Goal: Information Seeking & Learning: Learn about a topic

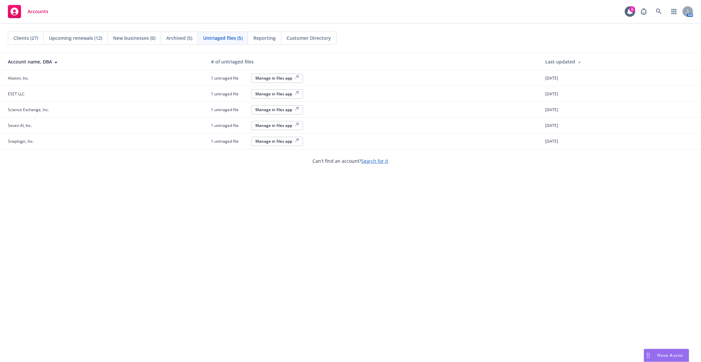
click at [17, 43] on div "Clients (27)" at bounding box center [26, 38] width 36 height 12
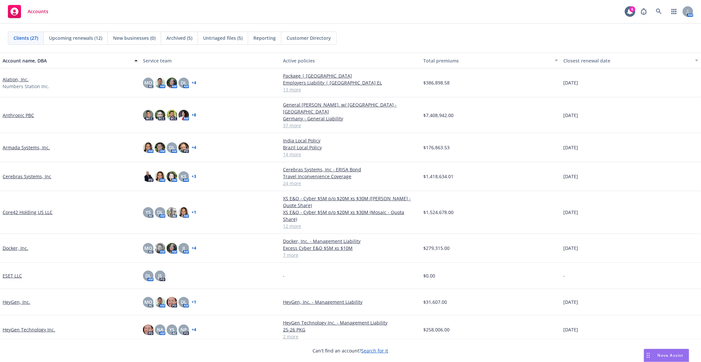
click at [17, 78] on link "Alation, Inc." at bounding box center [16, 79] width 26 height 7
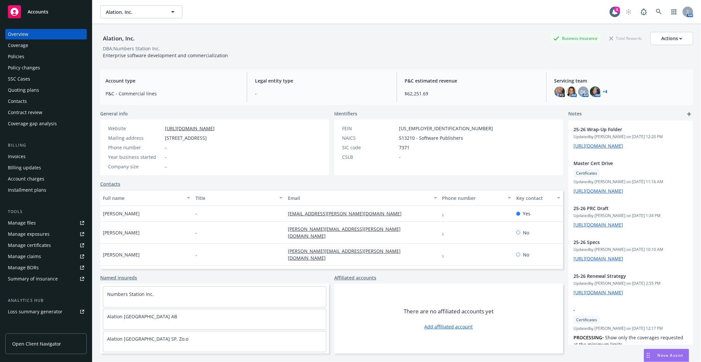
click at [24, 61] on div "Policies" at bounding box center [46, 56] width 76 height 11
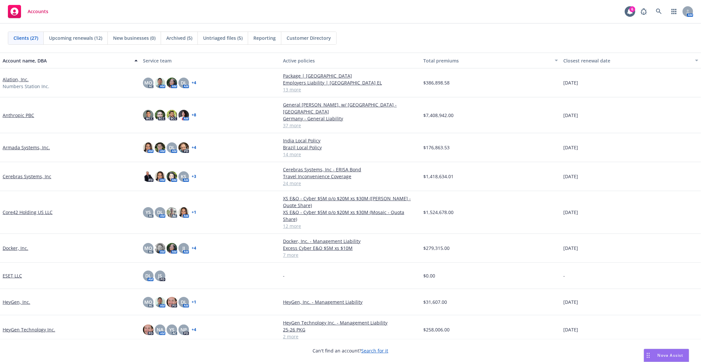
click at [19, 112] on link "Anthropic PBC" at bounding box center [19, 115] width 32 height 7
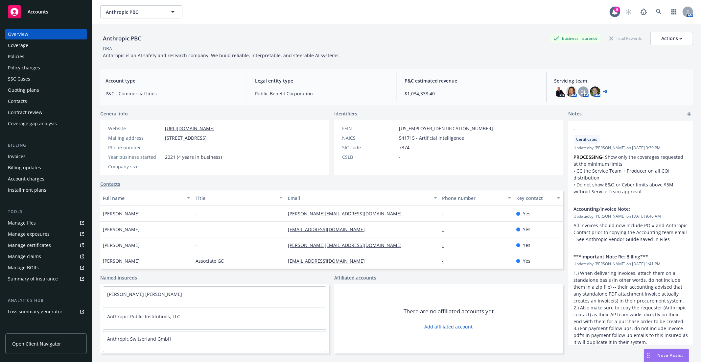
click at [24, 55] on div "Policies" at bounding box center [46, 56] width 76 height 11
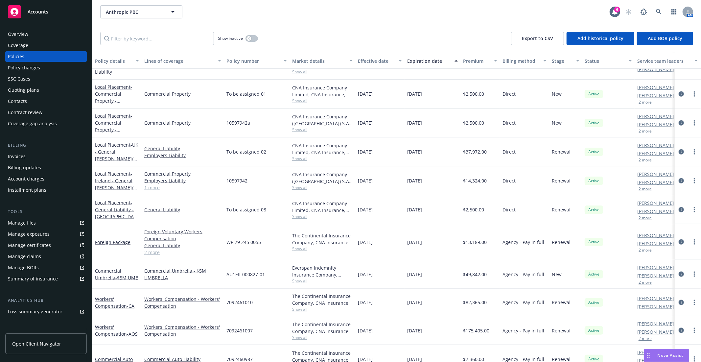
scroll to position [684, 0]
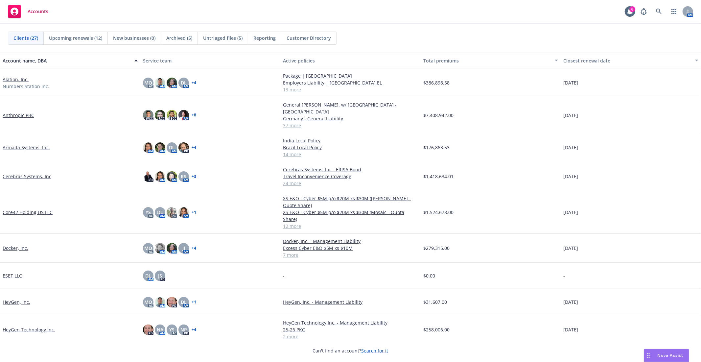
click at [30, 144] on link "Armada Systems, Inc." at bounding box center [26, 147] width 47 height 7
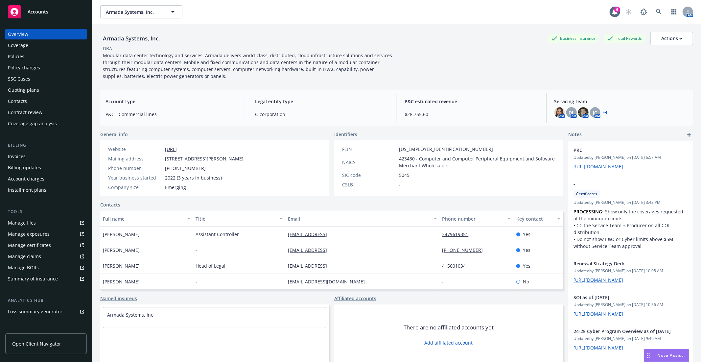
click at [22, 58] on div "Policies" at bounding box center [16, 56] width 16 height 11
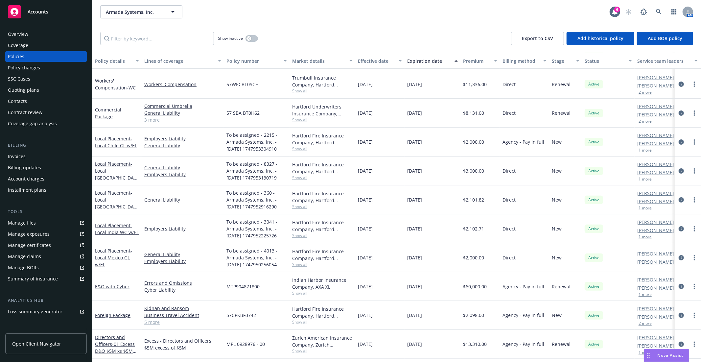
scroll to position [161, 0]
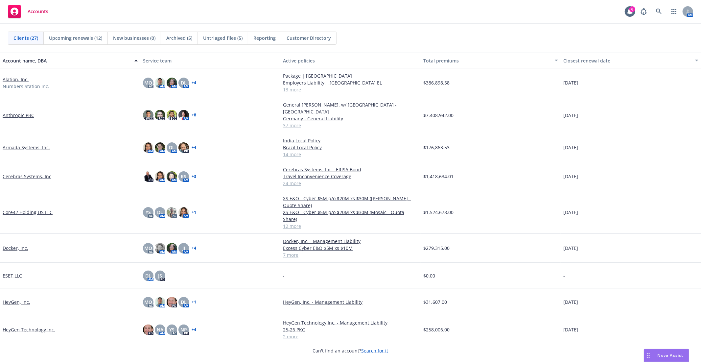
click at [31, 173] on link "Cerebras Systems, Inc" at bounding box center [27, 176] width 49 height 7
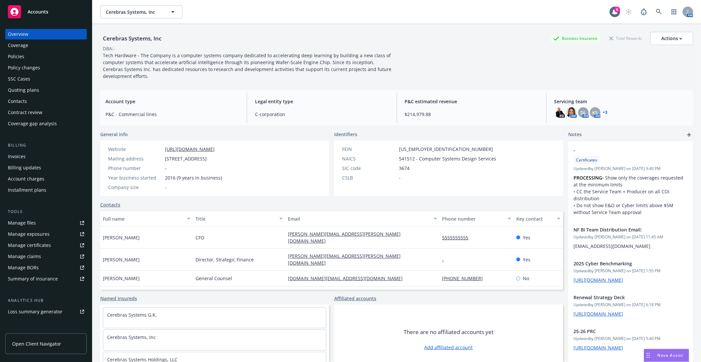
click at [18, 54] on div "Policies" at bounding box center [16, 56] width 16 height 11
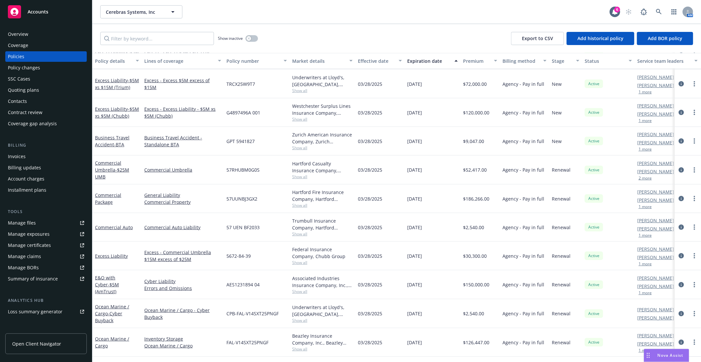
scroll to position [422, 0]
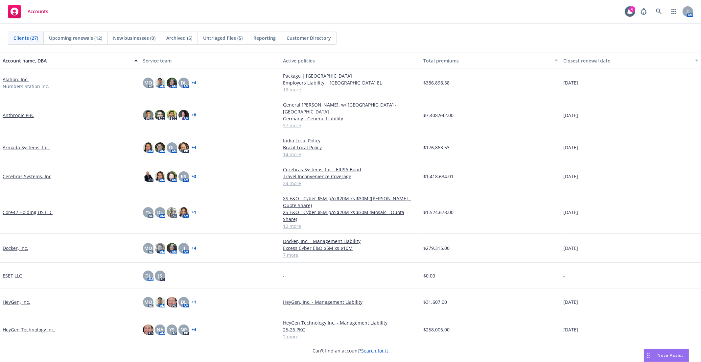
click at [22, 209] on link "Core42 Holding US LLC" at bounding box center [28, 212] width 50 height 7
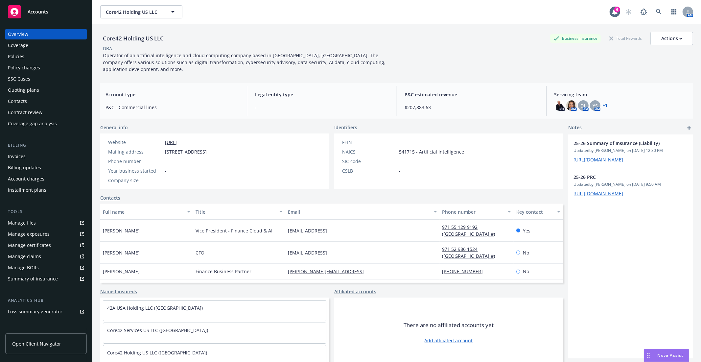
click at [34, 57] on div "Policies" at bounding box center [46, 56] width 76 height 11
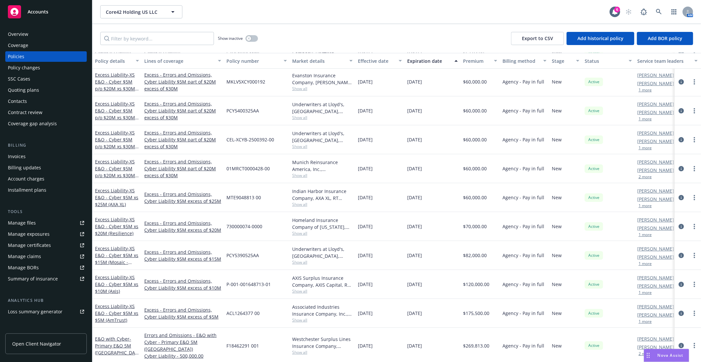
scroll to position [116, 0]
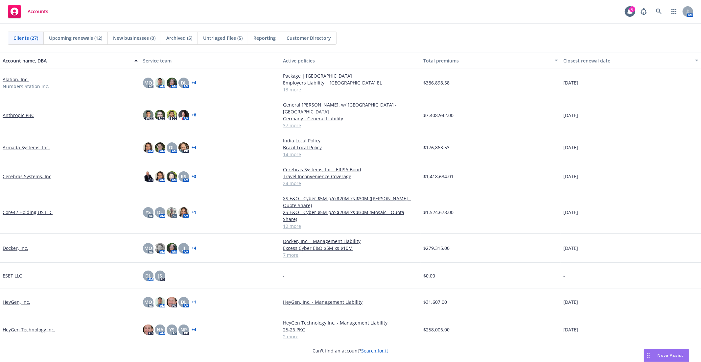
click at [17, 245] on link "Docker, Inc." at bounding box center [16, 248] width 26 height 7
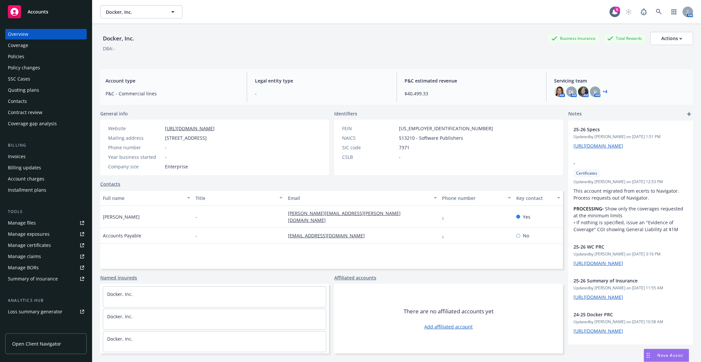
click at [20, 59] on div "Policies" at bounding box center [16, 56] width 16 height 11
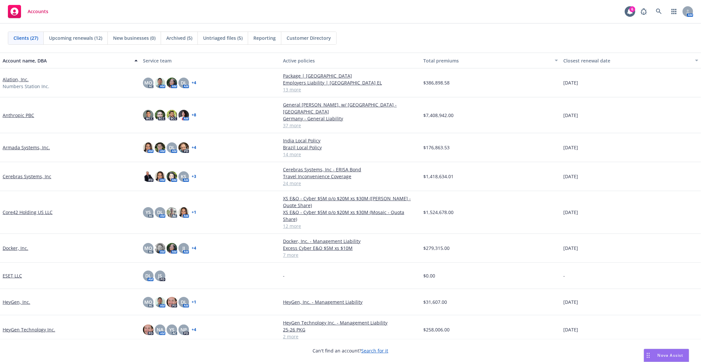
click at [18, 298] on link "HeyGen, Inc." at bounding box center [17, 301] width 28 height 7
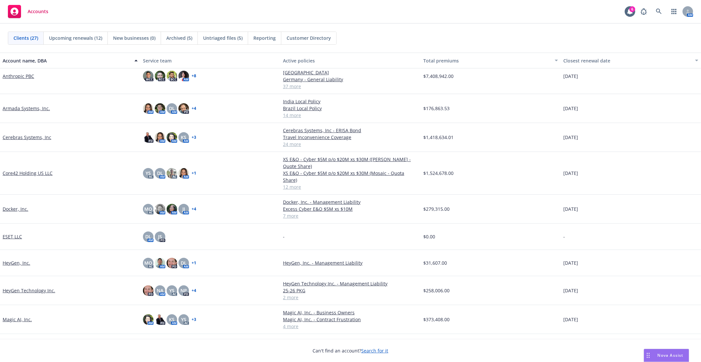
scroll to position [109, 0]
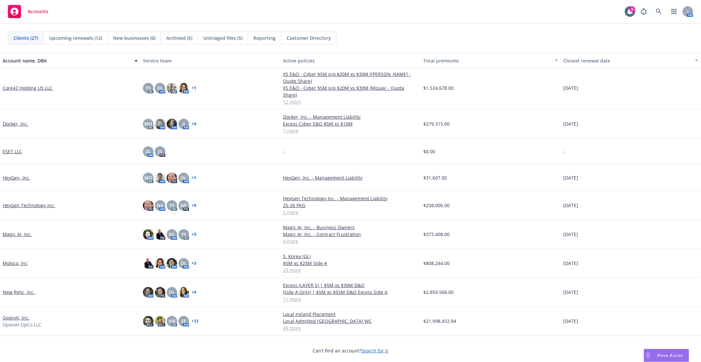
click at [36, 202] on link "HeyGen Technology Inc." at bounding box center [29, 205] width 53 height 7
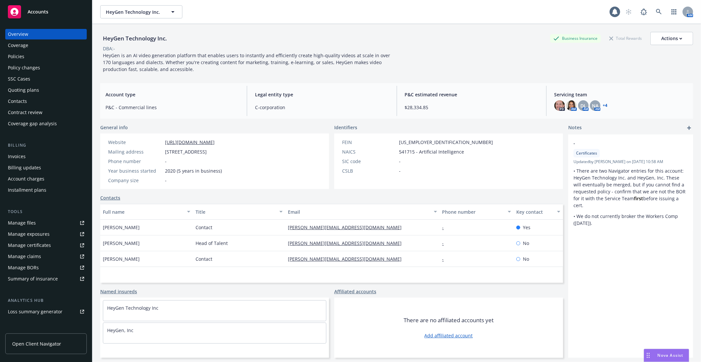
click at [30, 53] on div "Policies" at bounding box center [46, 56] width 76 height 11
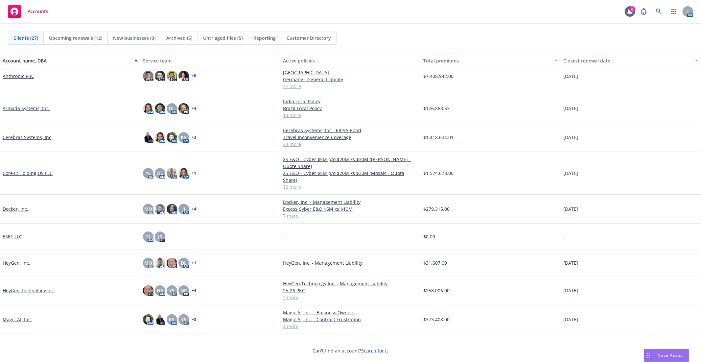
scroll to position [73, 0]
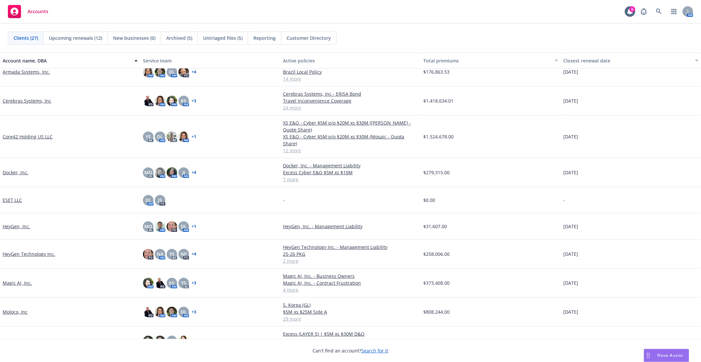
click at [22, 279] on link "Magic AI, Inc." at bounding box center [17, 282] width 29 height 7
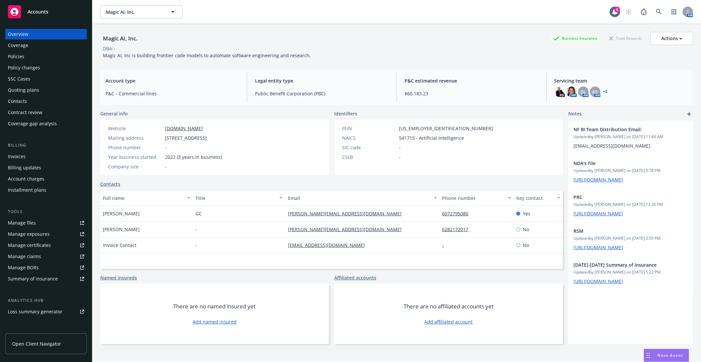
click at [31, 58] on div "Policies" at bounding box center [46, 56] width 76 height 11
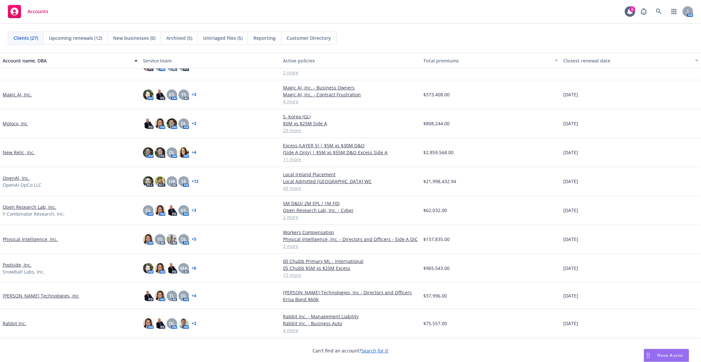
scroll to position [217, 0]
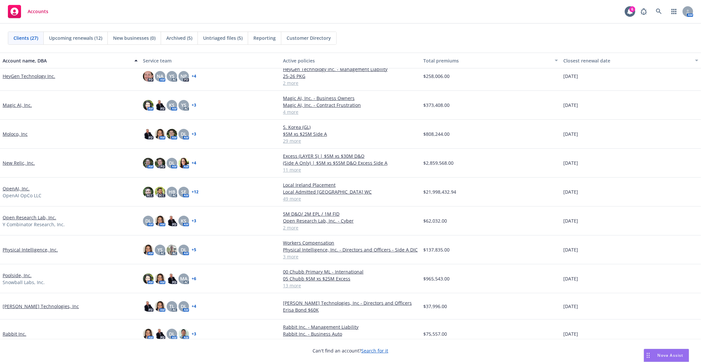
click at [22, 133] on link "Moloco, Inc" at bounding box center [15, 134] width 25 height 7
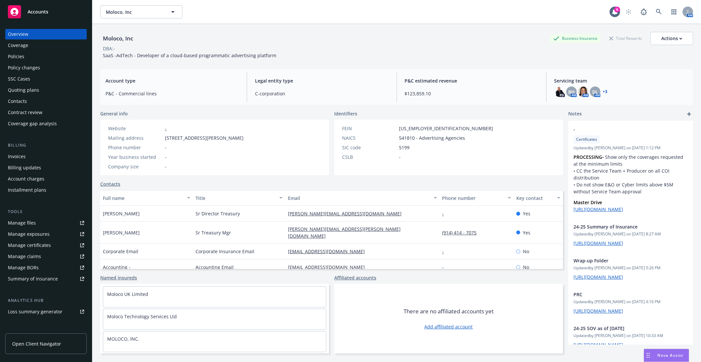
click at [17, 59] on div "Policies" at bounding box center [16, 56] width 16 height 11
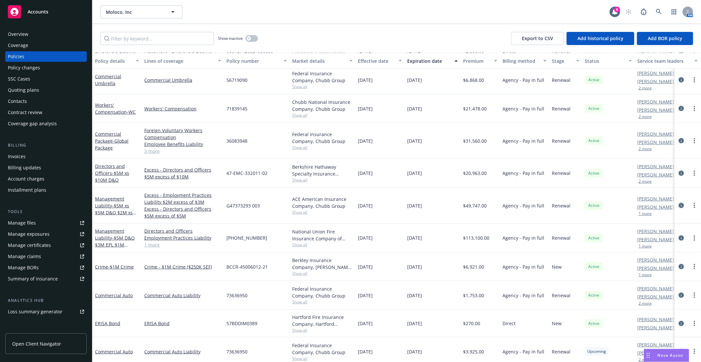
scroll to position [594, 0]
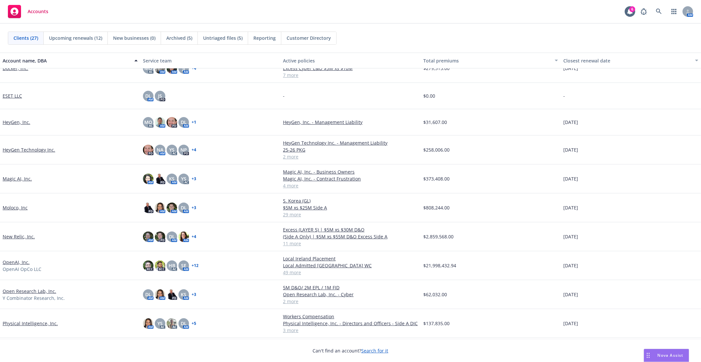
scroll to position [219, 0]
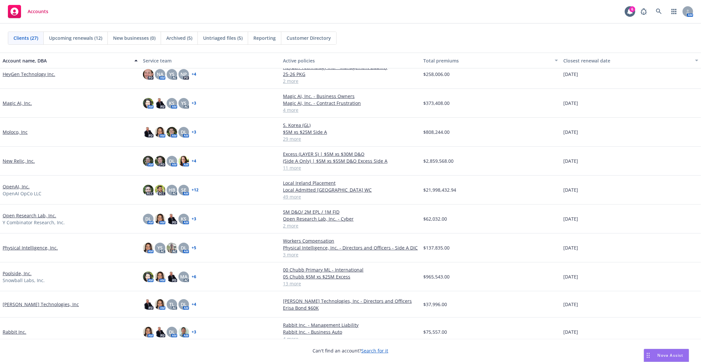
click at [24, 217] on link "Open Research Lab, Inc." at bounding box center [30, 215] width 54 height 7
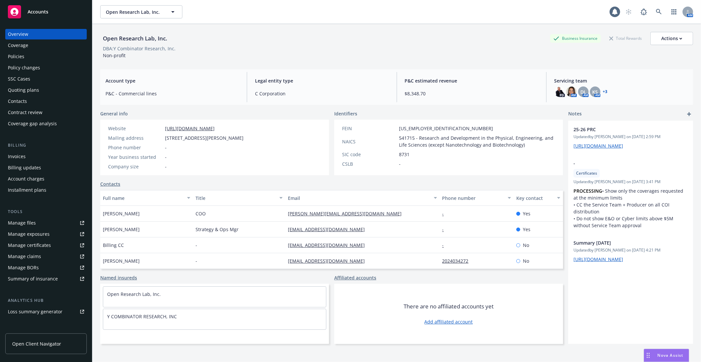
click at [41, 61] on div "Policies" at bounding box center [46, 56] width 76 height 11
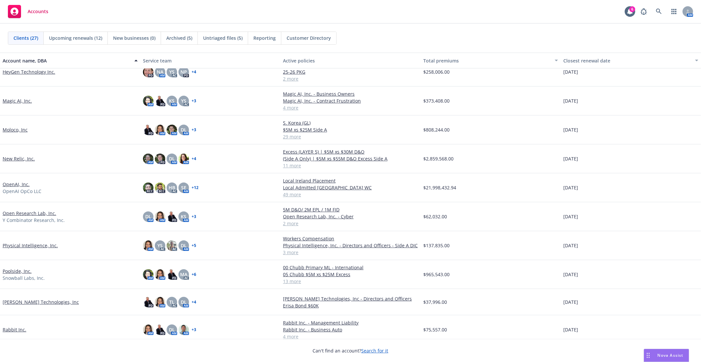
scroll to position [255, 0]
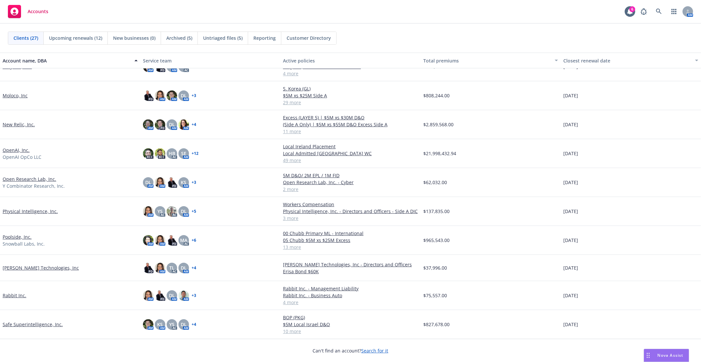
click at [34, 212] on link "Physical Intelligence, Inc." at bounding box center [30, 211] width 55 height 7
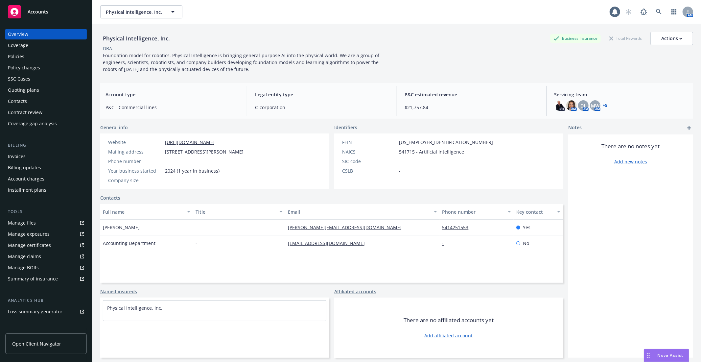
click at [23, 54] on div "Policies" at bounding box center [16, 56] width 16 height 11
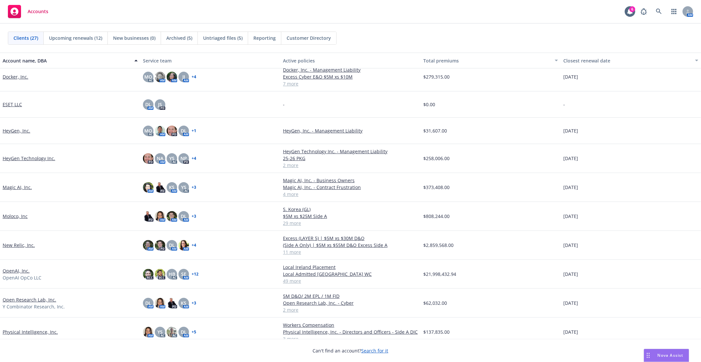
scroll to position [182, 0]
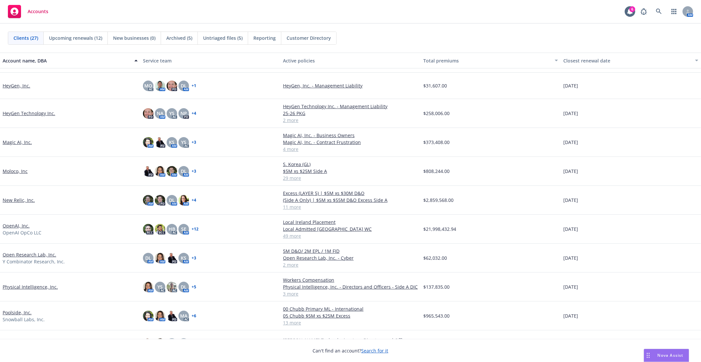
click at [20, 314] on link "Poolside, Inc." at bounding box center [17, 312] width 29 height 7
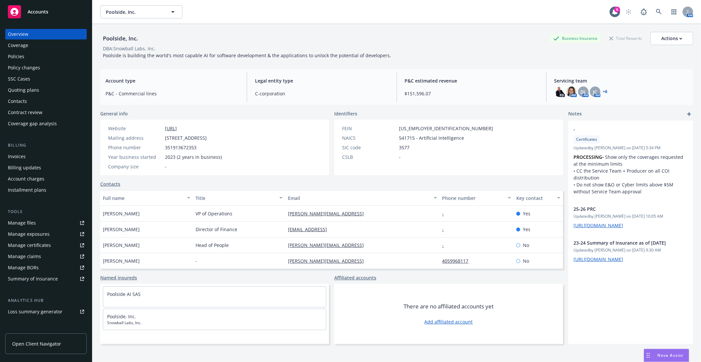
click at [11, 55] on div "Policies" at bounding box center [16, 56] width 16 height 11
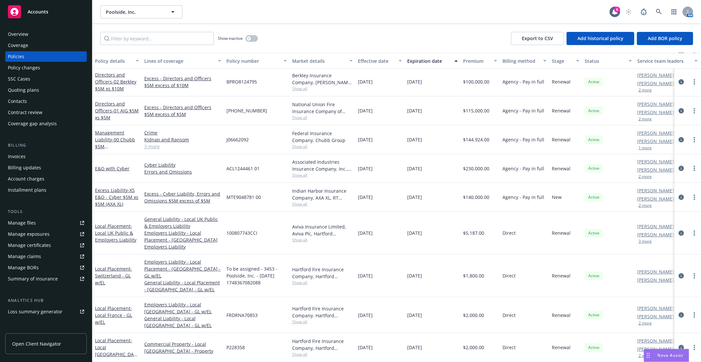
scroll to position [156, 0]
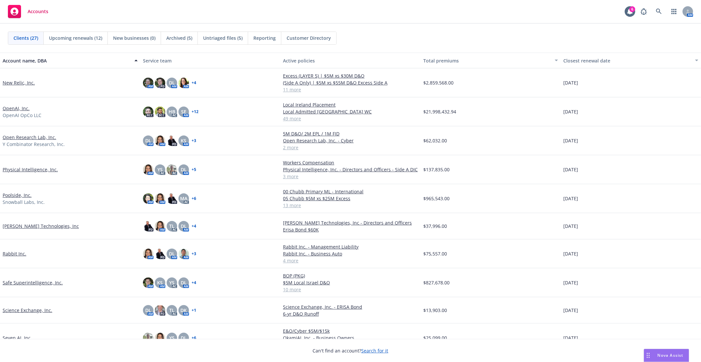
scroll to position [329, 0]
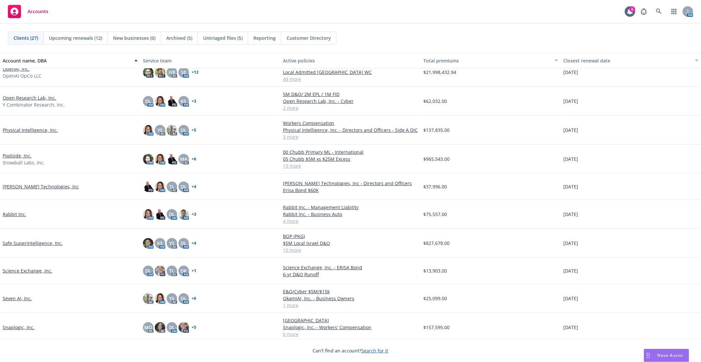
click at [16, 215] on link "Rabbit Inc." at bounding box center [15, 214] width 24 height 7
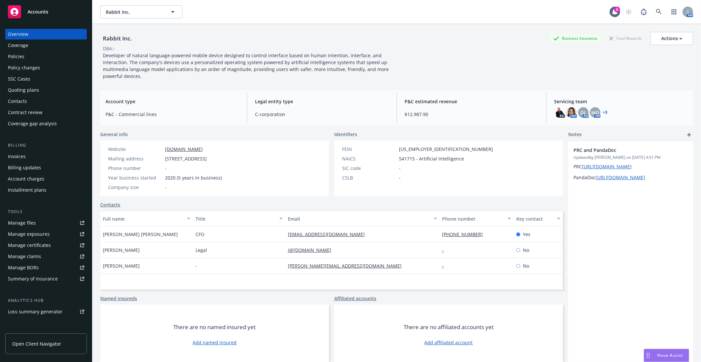
click at [19, 59] on div "Policies" at bounding box center [16, 56] width 16 height 11
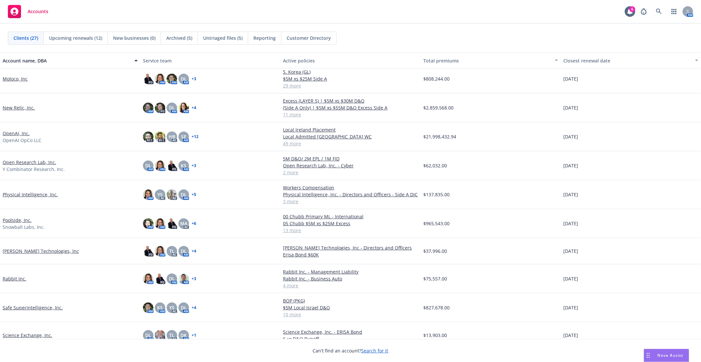
scroll to position [329, 0]
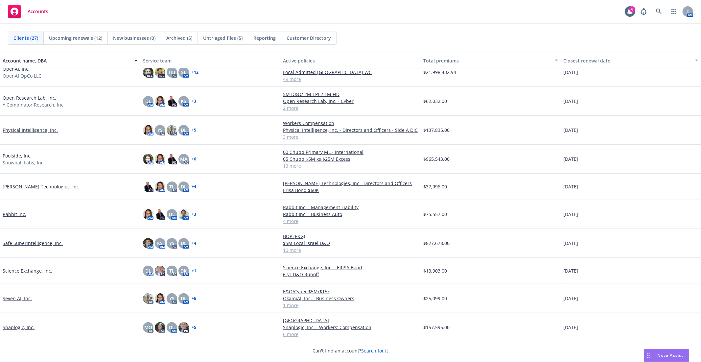
click at [37, 243] on link "Safe Superintelligence, Inc." at bounding box center [33, 243] width 60 height 7
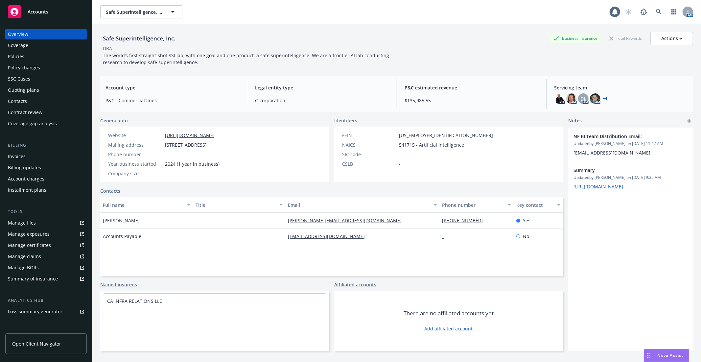
click at [19, 58] on div "Policies" at bounding box center [16, 56] width 16 height 11
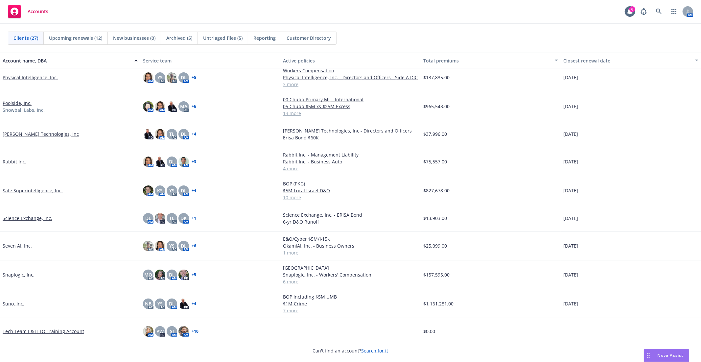
scroll to position [429, 0]
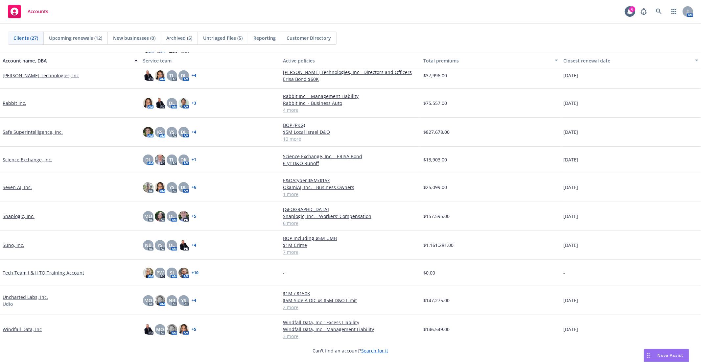
click at [17, 188] on link "Seven AI, Inc." at bounding box center [17, 187] width 29 height 7
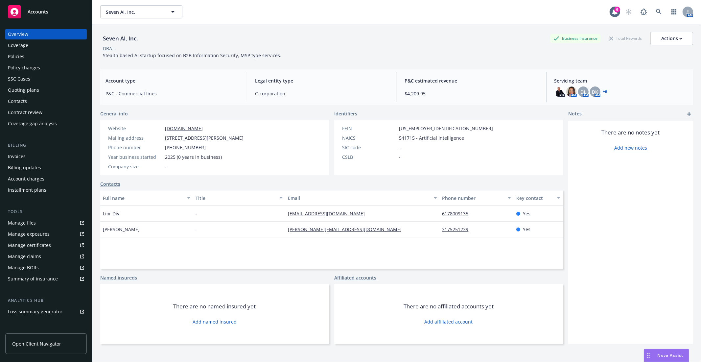
click at [8, 55] on div "Policies" at bounding box center [16, 56] width 16 height 11
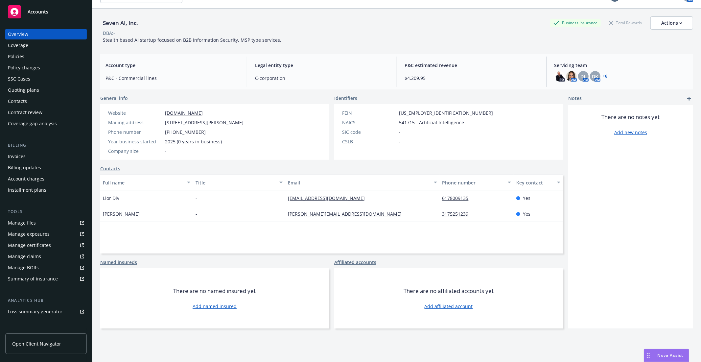
scroll to position [24, 0]
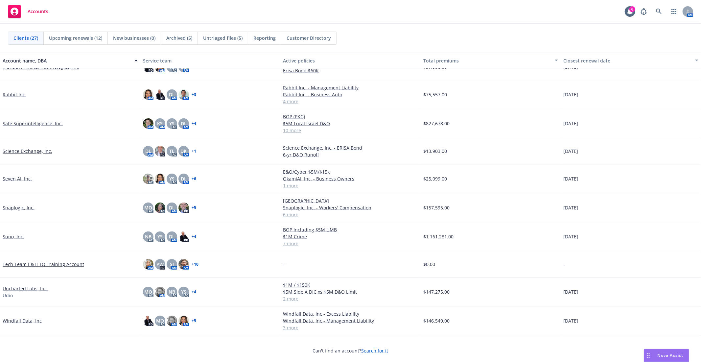
scroll to position [438, 0]
click at [19, 235] on link "Suno, Inc." at bounding box center [14, 236] width 22 height 7
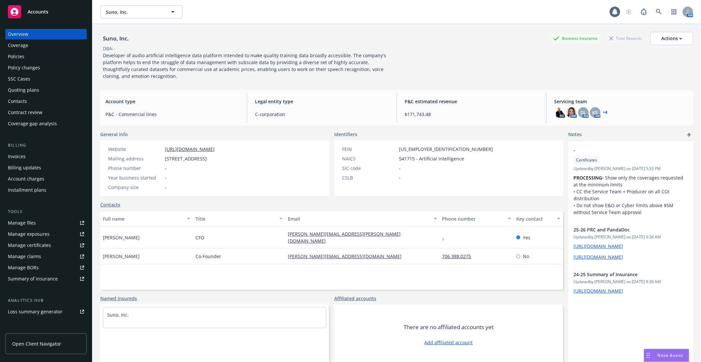
click at [42, 55] on div "Policies" at bounding box center [46, 56] width 76 height 11
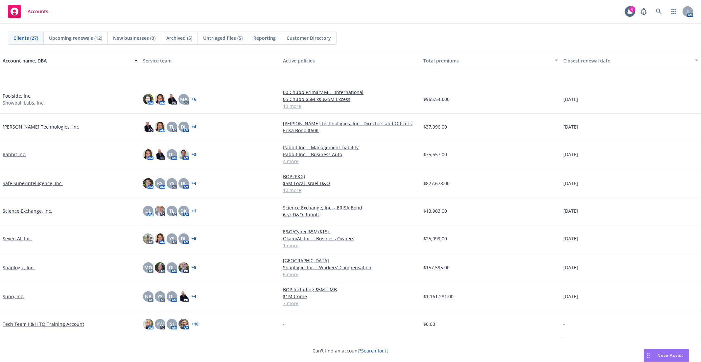
scroll to position [458, 0]
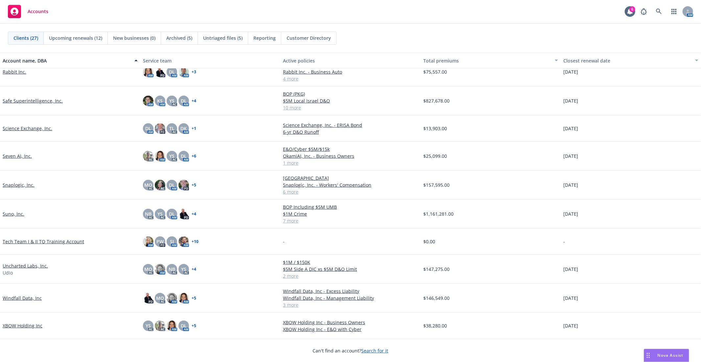
click at [25, 266] on link "Uncharted Labs, Inc." at bounding box center [25, 265] width 45 height 7
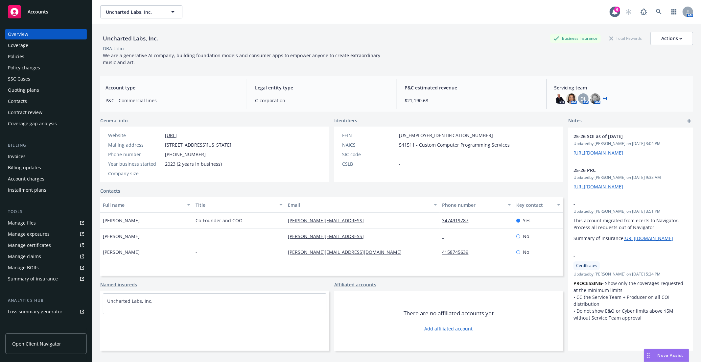
click at [24, 58] on div "Policies" at bounding box center [46, 56] width 76 height 11
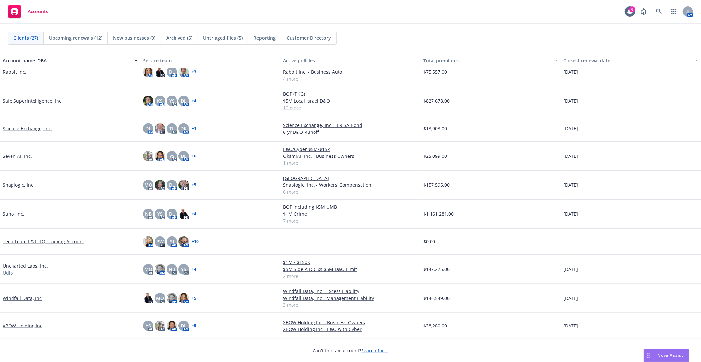
scroll to position [458, 0]
click at [31, 326] on link "XBOW Holding Inc" at bounding box center [23, 325] width 40 height 7
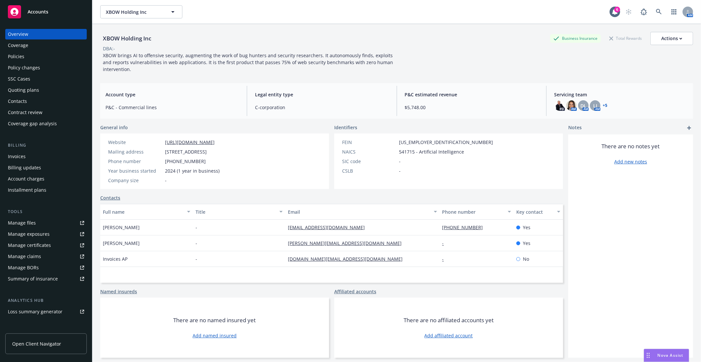
click at [19, 59] on div "Policies" at bounding box center [16, 56] width 16 height 11
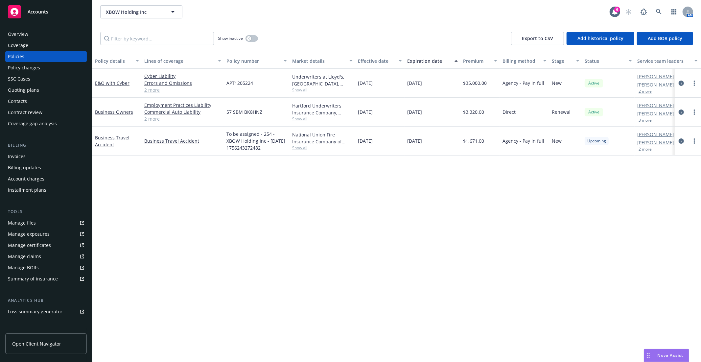
click at [202, 208] on div "Policy details Lines of coverage Policy number Market details Effective date Ex…" at bounding box center [396, 207] width 609 height 309
click at [306, 189] on div "Policy details Lines of coverage Policy number Market details Effective date Ex…" at bounding box center [396, 207] width 609 height 309
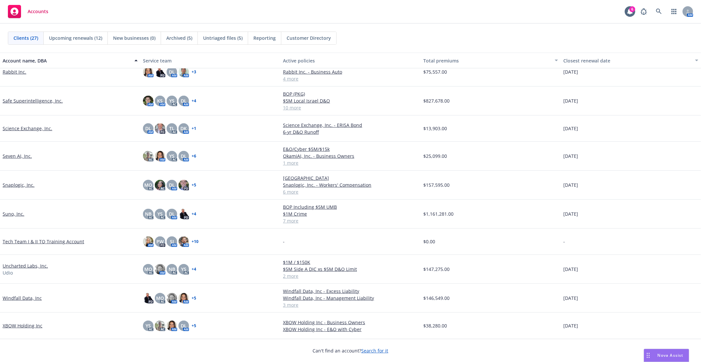
scroll to position [458, 0]
click at [13, 296] on link "Windfall Data, Inc" at bounding box center [22, 298] width 39 height 7
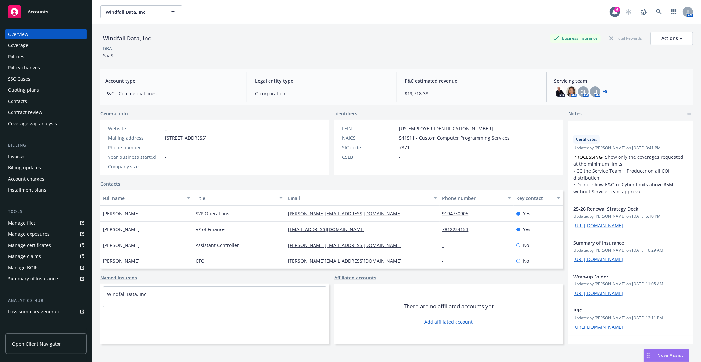
click at [40, 52] on div "Policies" at bounding box center [46, 56] width 76 height 11
